Goal: Task Accomplishment & Management: Use online tool/utility

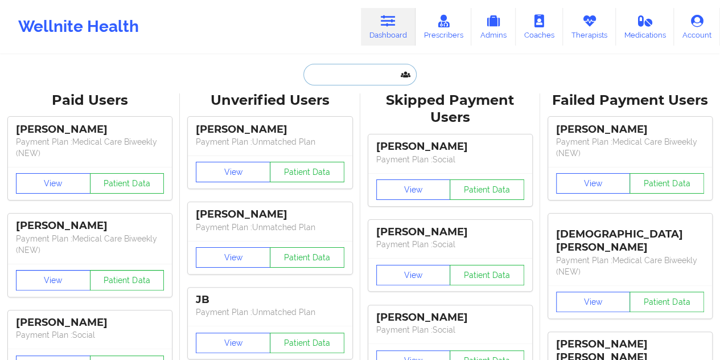
click at [337, 67] on input "text" at bounding box center [359, 75] width 113 height 22
paste input "[PERSON_NAME]"
type input "[PERSON_NAME]"
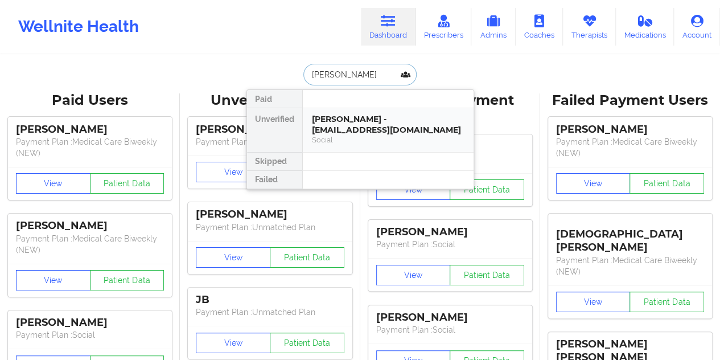
click at [378, 123] on div "[PERSON_NAME] - [EMAIL_ADDRESS][DOMAIN_NAME]" at bounding box center [388, 124] width 152 height 21
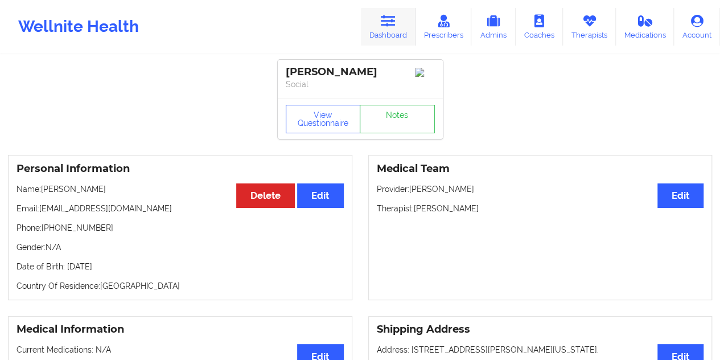
click at [390, 24] on icon at bounding box center [388, 21] width 15 height 13
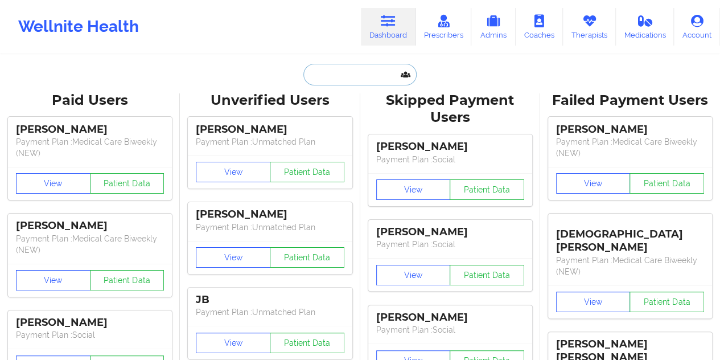
click at [360, 79] on input "text" at bounding box center [359, 75] width 113 height 22
paste input "[PERSON_NAME][EMAIL_ADDRESS][PERSON_NAME][DOMAIN_NAME]"
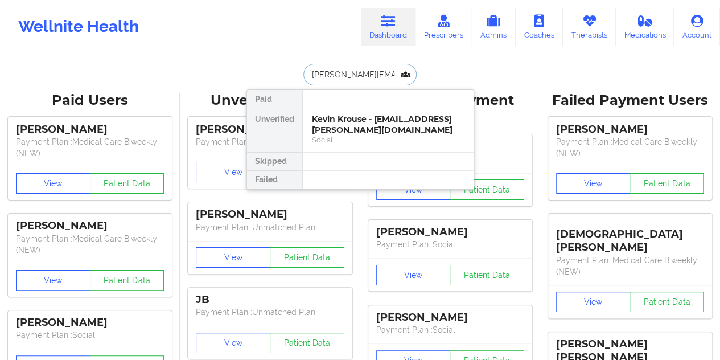
click at [362, 71] on input "[PERSON_NAME][EMAIL_ADDRESS][PERSON_NAME][DOMAIN_NAME]" at bounding box center [359, 75] width 113 height 22
paste input "[EMAIL_ADDRESS][DOMAIN_NAME]"
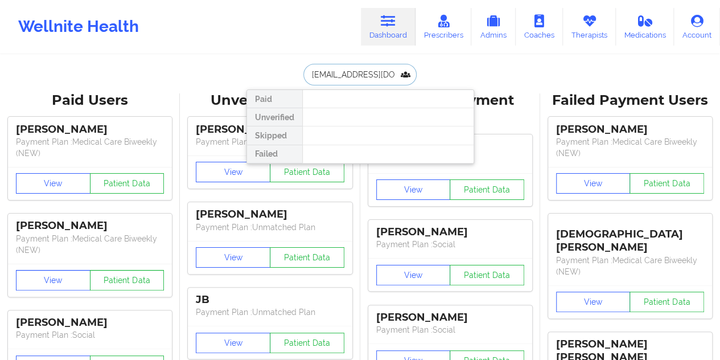
click at [327, 69] on input "[EMAIL_ADDRESS][DOMAIN_NAME]" at bounding box center [359, 75] width 113 height 22
paste input "text"
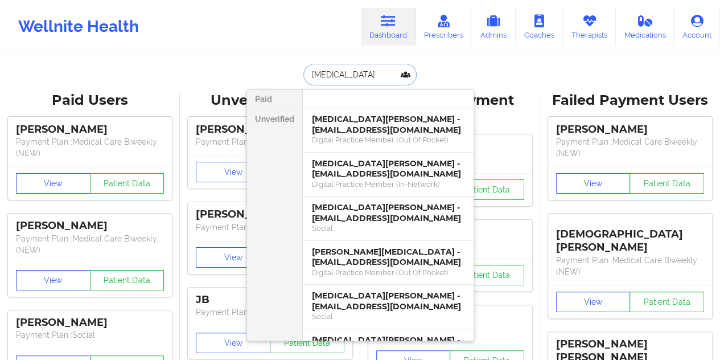
click at [344, 77] on input "[MEDICAL_DATA]" at bounding box center [359, 75] width 113 height 22
paste input "[EMAIL_ADDRESS][DOMAIN_NAME]"
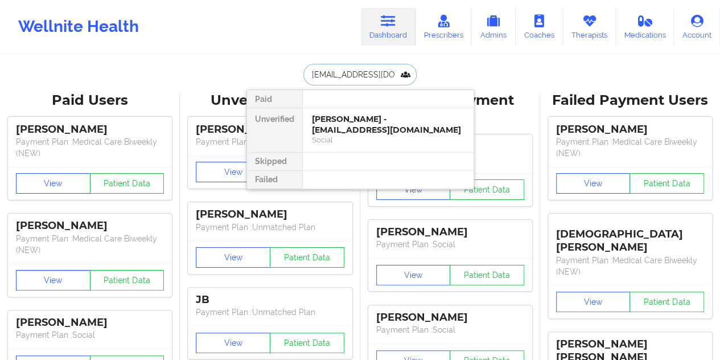
click at [333, 71] on input "[EMAIL_ADDRESS][DOMAIN_NAME]" at bounding box center [359, 75] width 113 height 22
paste input "17kimiesanders"
click at [354, 71] on input "[EMAIL_ADDRESS][DOMAIN_NAME]" at bounding box center [359, 75] width 113 height 22
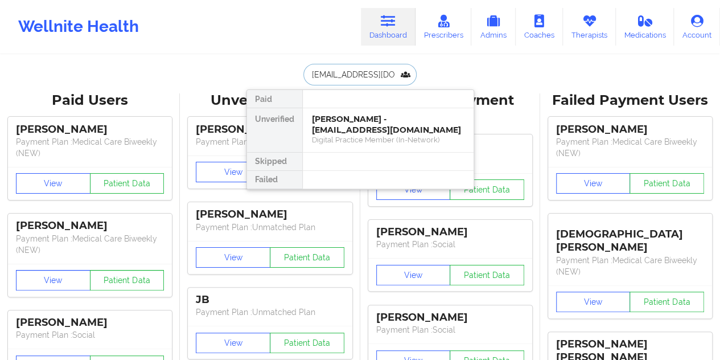
click at [354, 71] on input "[EMAIL_ADDRESS][DOMAIN_NAME]" at bounding box center [359, 75] width 113 height 22
paste input "[EMAIL_ADDRESS]"
click at [338, 71] on input "[EMAIL_ADDRESS][DOMAIN_NAME]" at bounding box center [359, 75] width 113 height 22
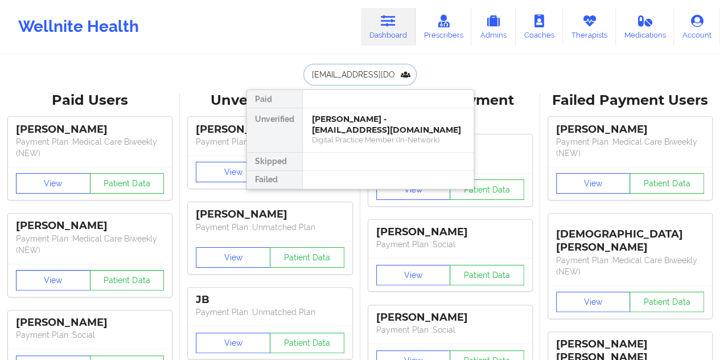
click at [338, 71] on input "[EMAIL_ADDRESS][DOMAIN_NAME]" at bounding box center [359, 75] width 113 height 22
paste input "[EMAIL_ADDRESS][DOMAIN_NAME]"
type input "[EMAIL_ADDRESS][DOMAIN_NAME]"
